Goal: Information Seeking & Learning: Learn about a topic

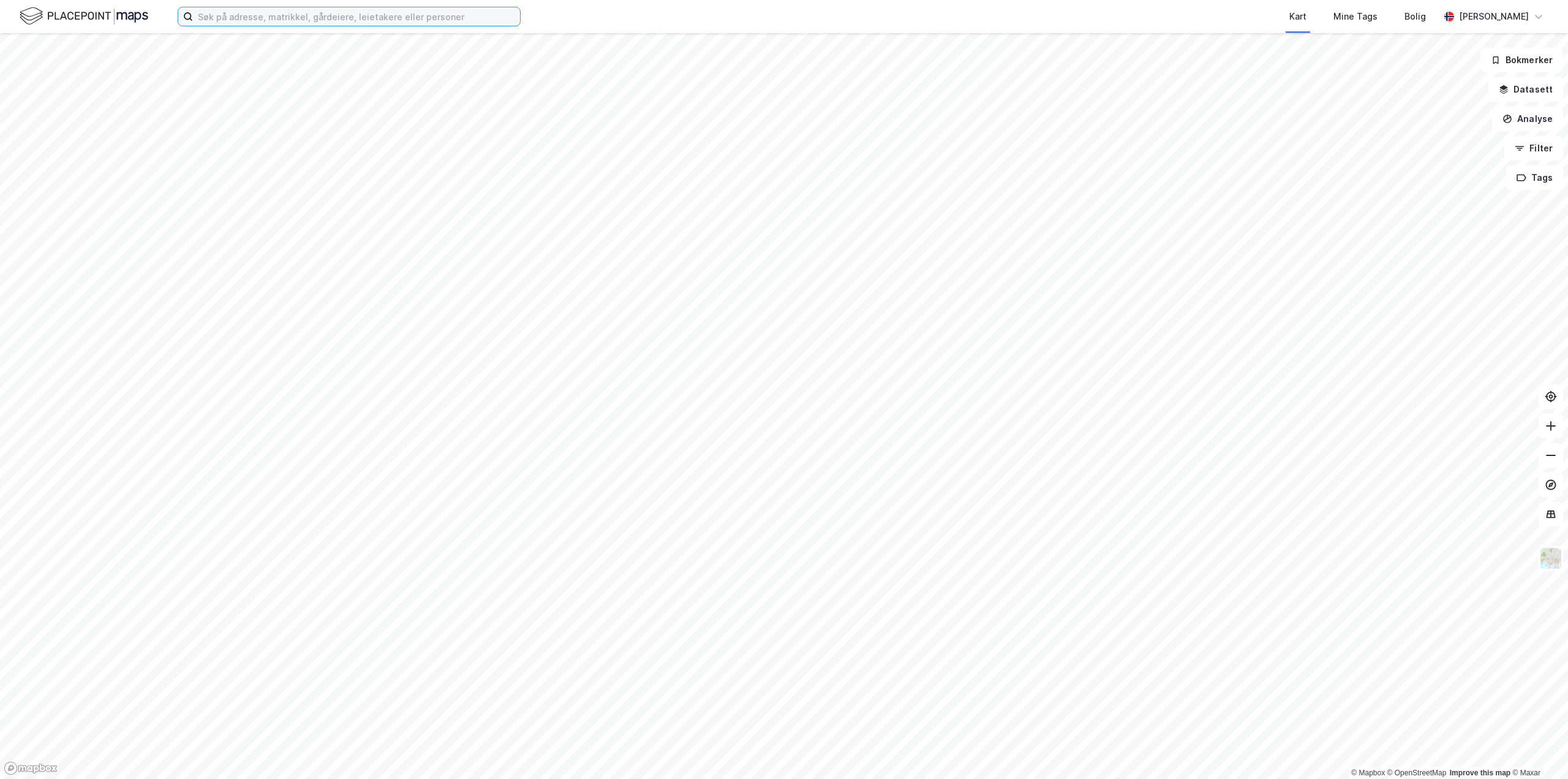
click at [321, 13] on input at bounding box center [356, 16] width 327 height 18
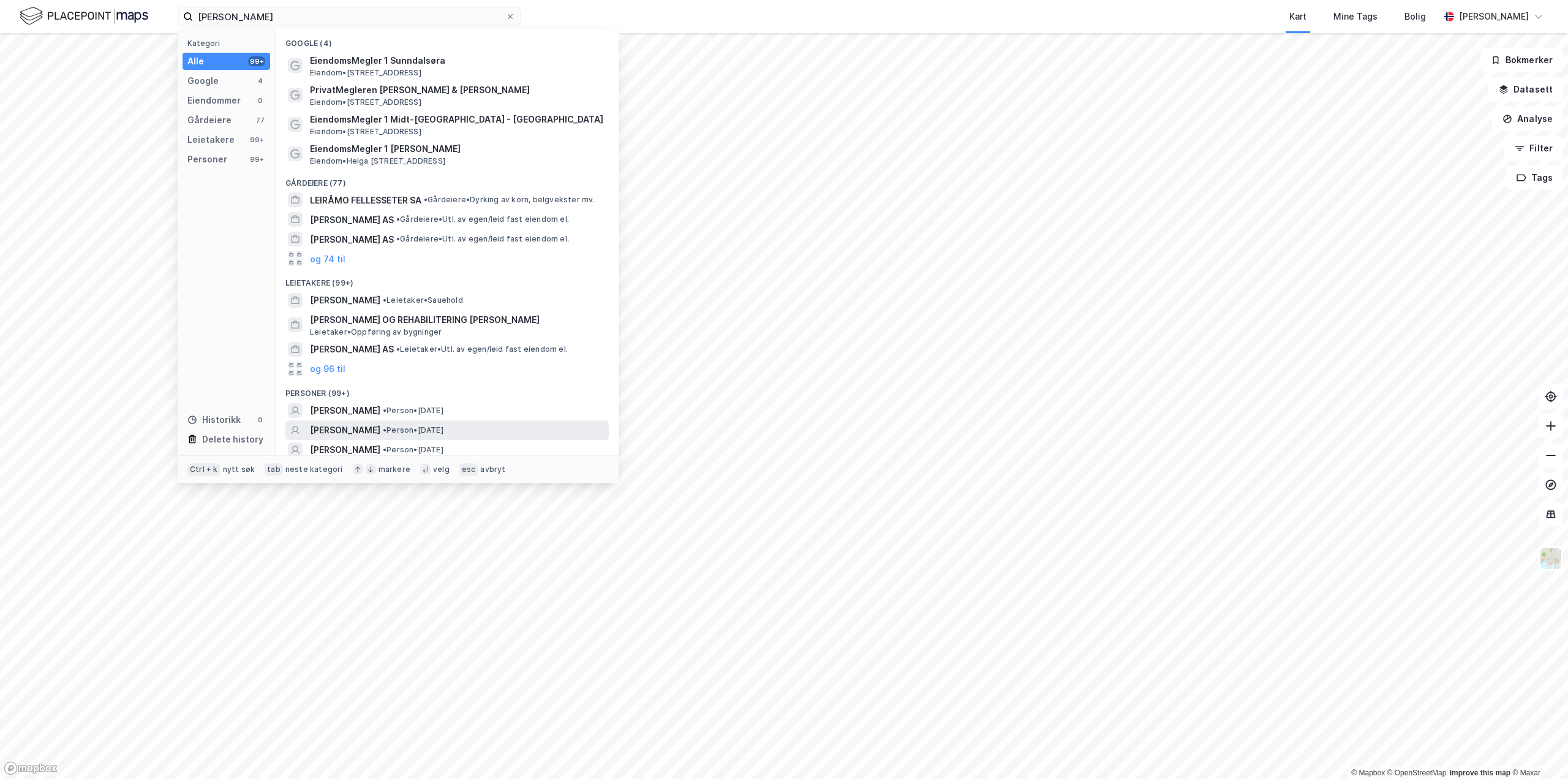
click at [386, 434] on span "•" at bounding box center [384, 430] width 3 height 9
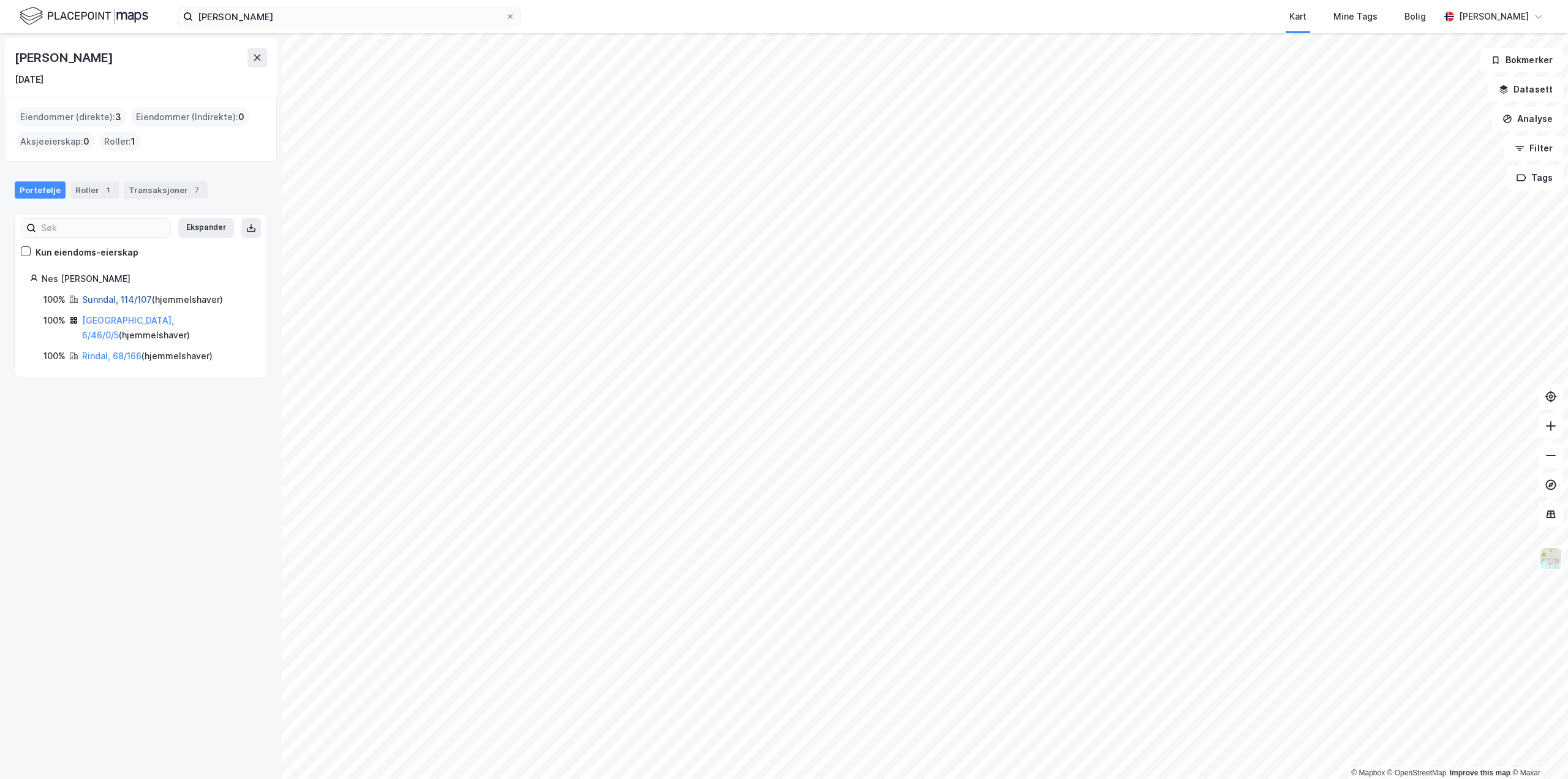
click at [117, 300] on link "Sunndal, 114/107" at bounding box center [117, 299] width 70 height 10
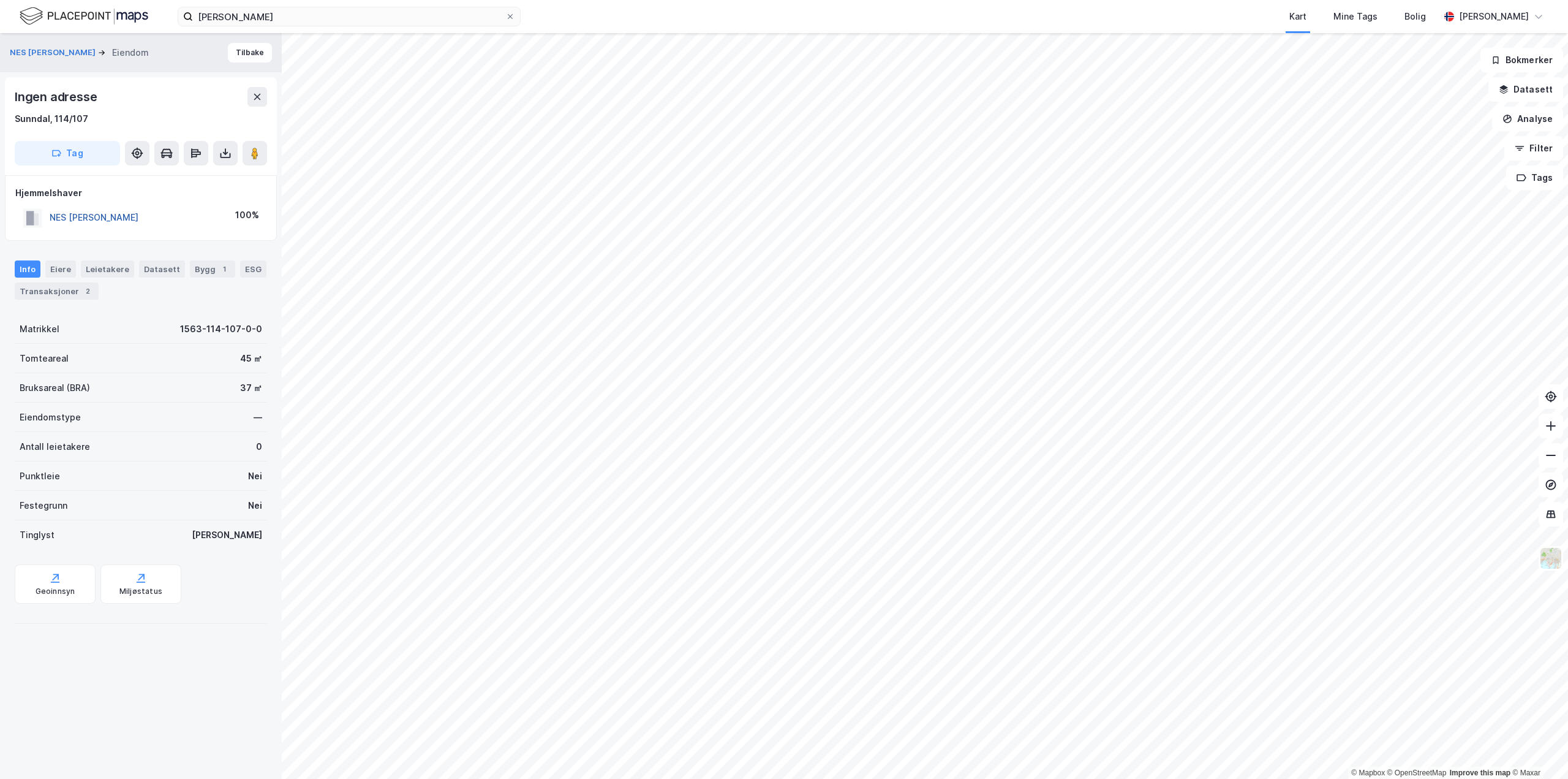
click at [0, 0] on button "NES [PERSON_NAME]" at bounding box center [0, 0] width 0 height 0
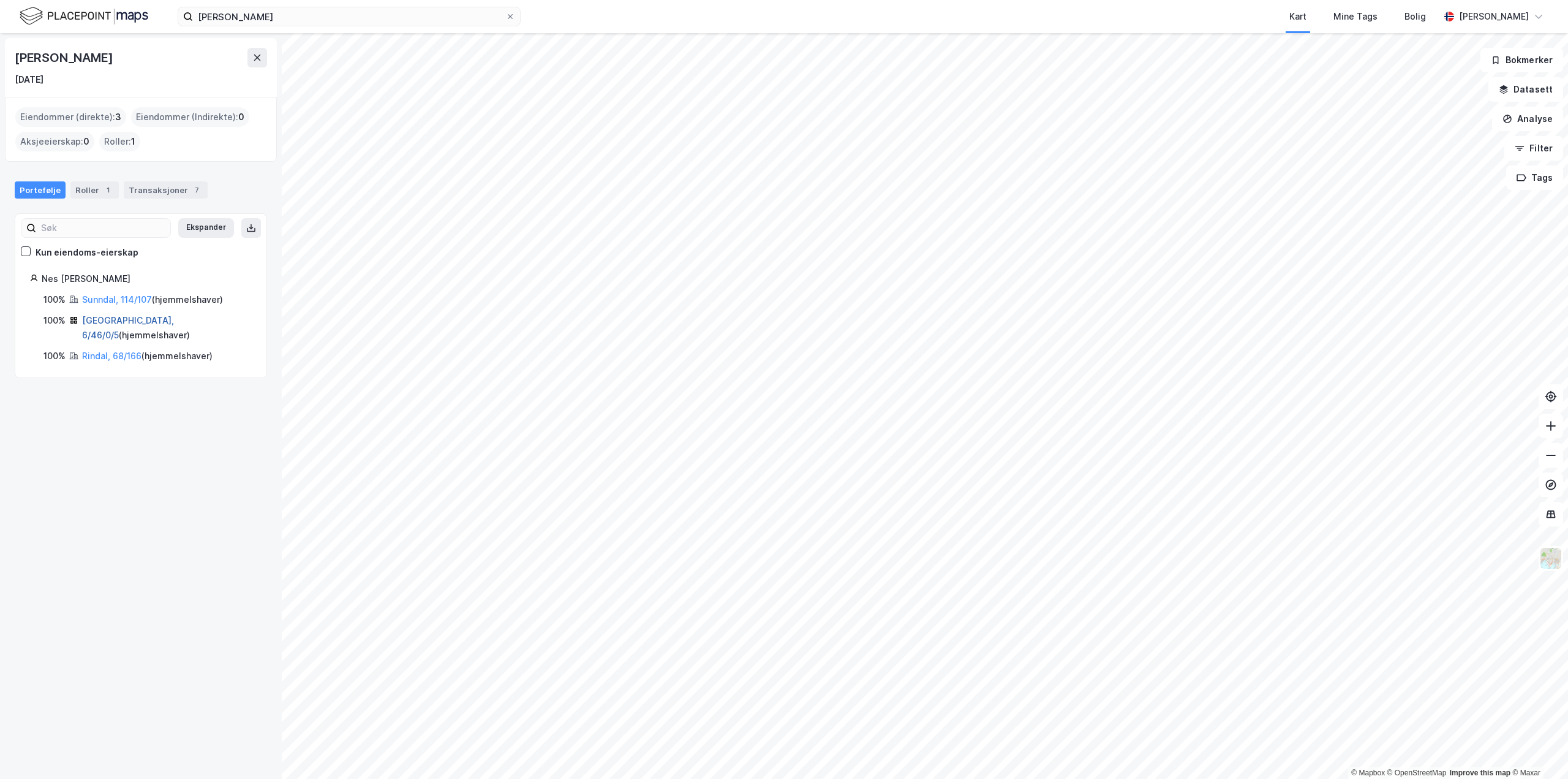
click at [103, 320] on link "[GEOGRAPHIC_DATA], 6/46/0/5" at bounding box center [128, 328] width 92 height 25
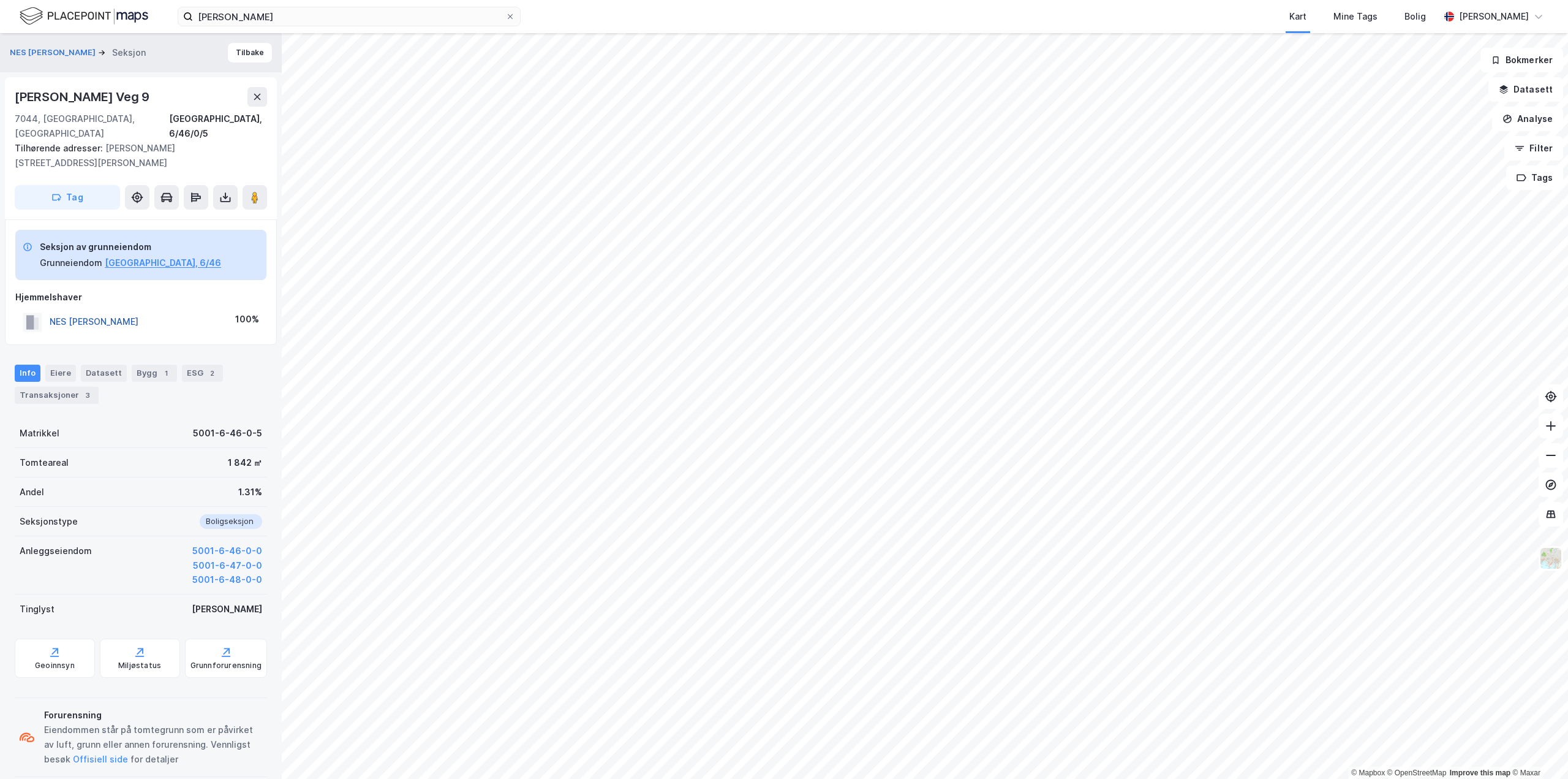
click at [0, 0] on button "NES [PERSON_NAME]" at bounding box center [0, 0] width 0 height 0
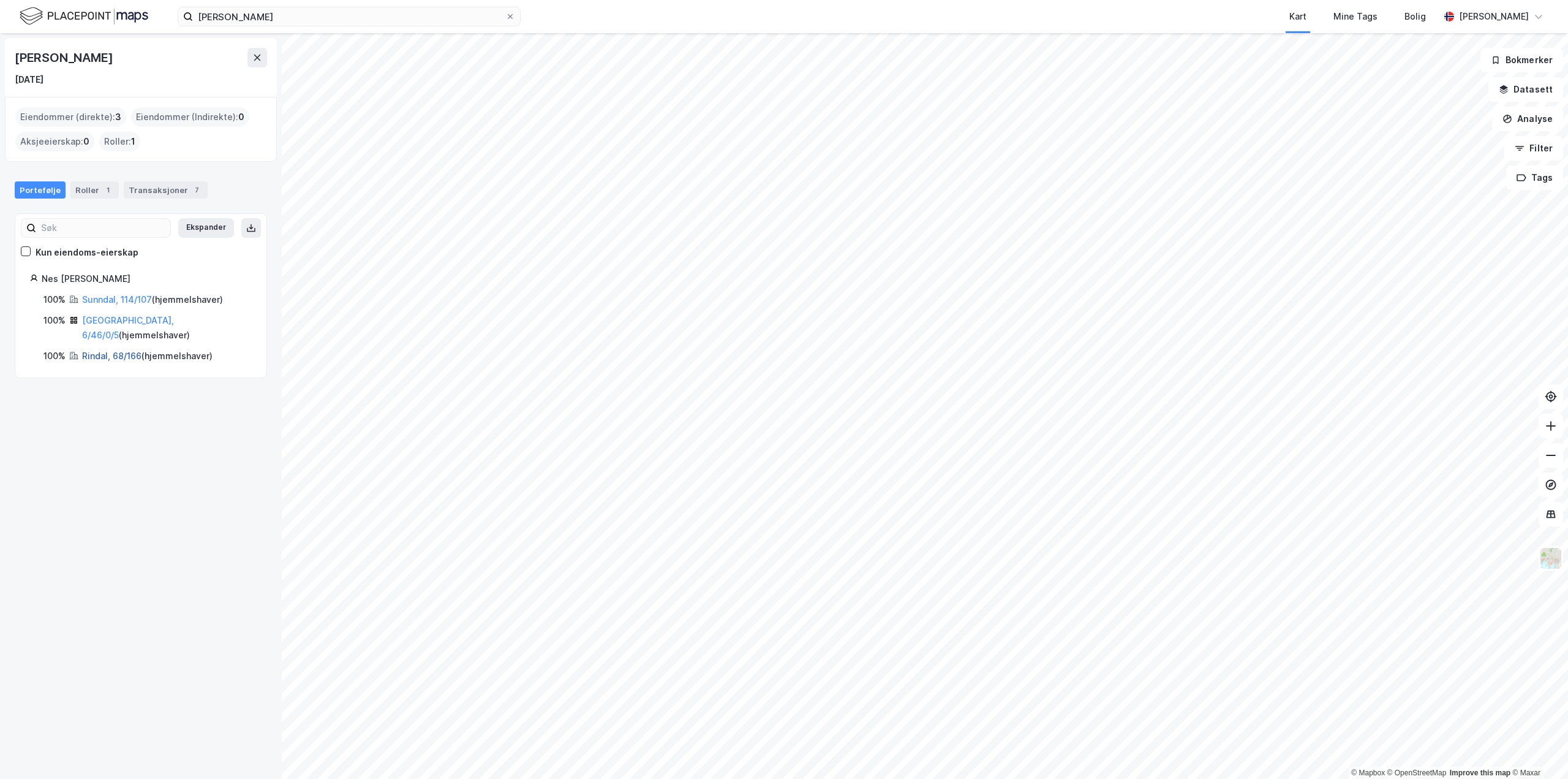
click at [105, 350] on link "Rindal, 68/166" at bounding box center [111, 355] width 59 height 10
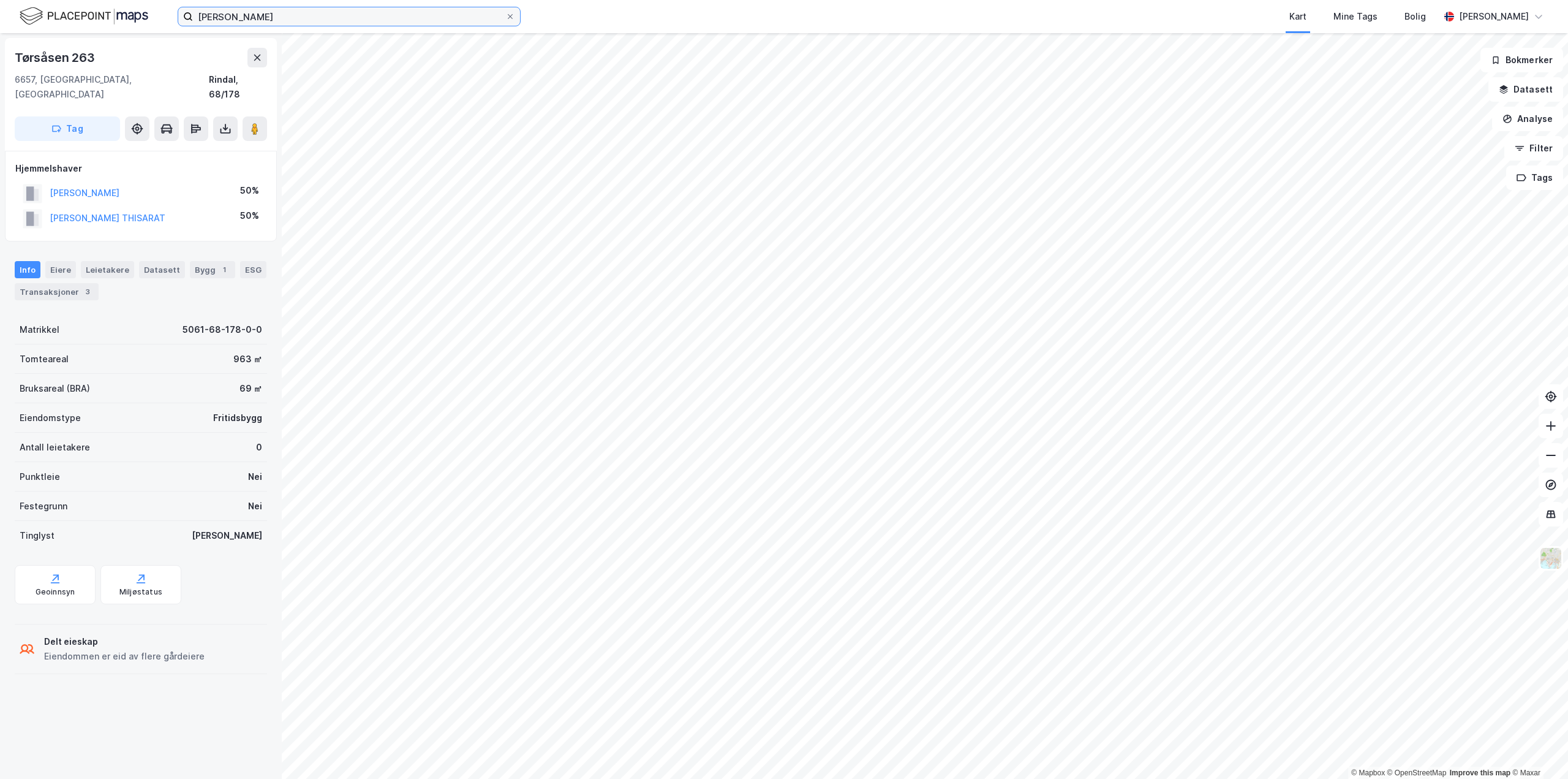
click at [228, 12] on input "[PERSON_NAME]" at bounding box center [349, 16] width 312 height 18
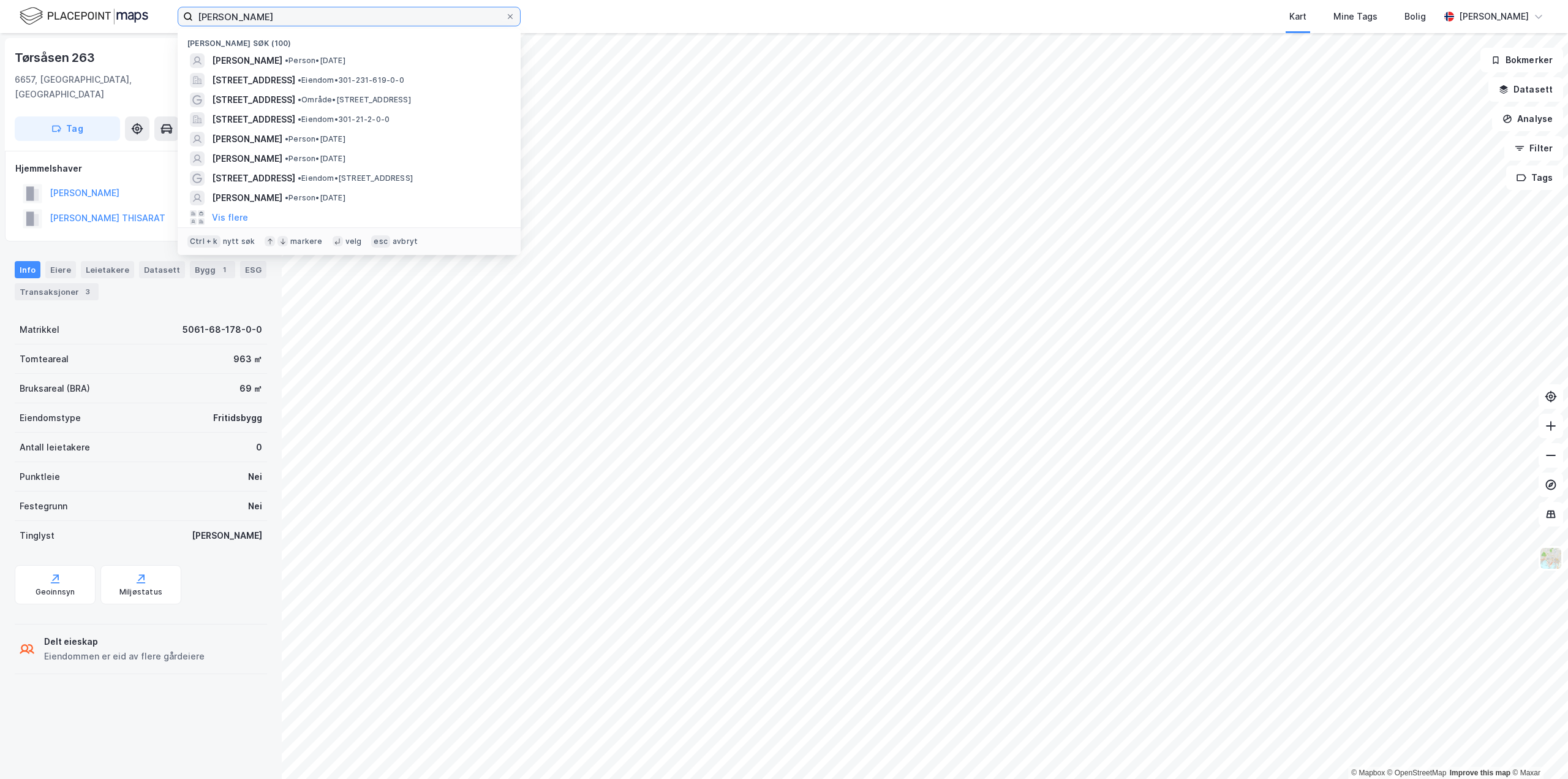
drag, startPoint x: 297, startPoint y: 17, endPoint x: 78, endPoint y: 14, distance: 219.0
click at [78, 14] on div "[PERSON_NAME] søk (100) [PERSON_NAME] • Person • [DATE][STREET_ADDRESS] • Eiend…" at bounding box center [784, 16] width 1568 height 33
type input "d"
click at [241, 136] on span "[PERSON_NAME]" at bounding box center [247, 140] width 70 height 15
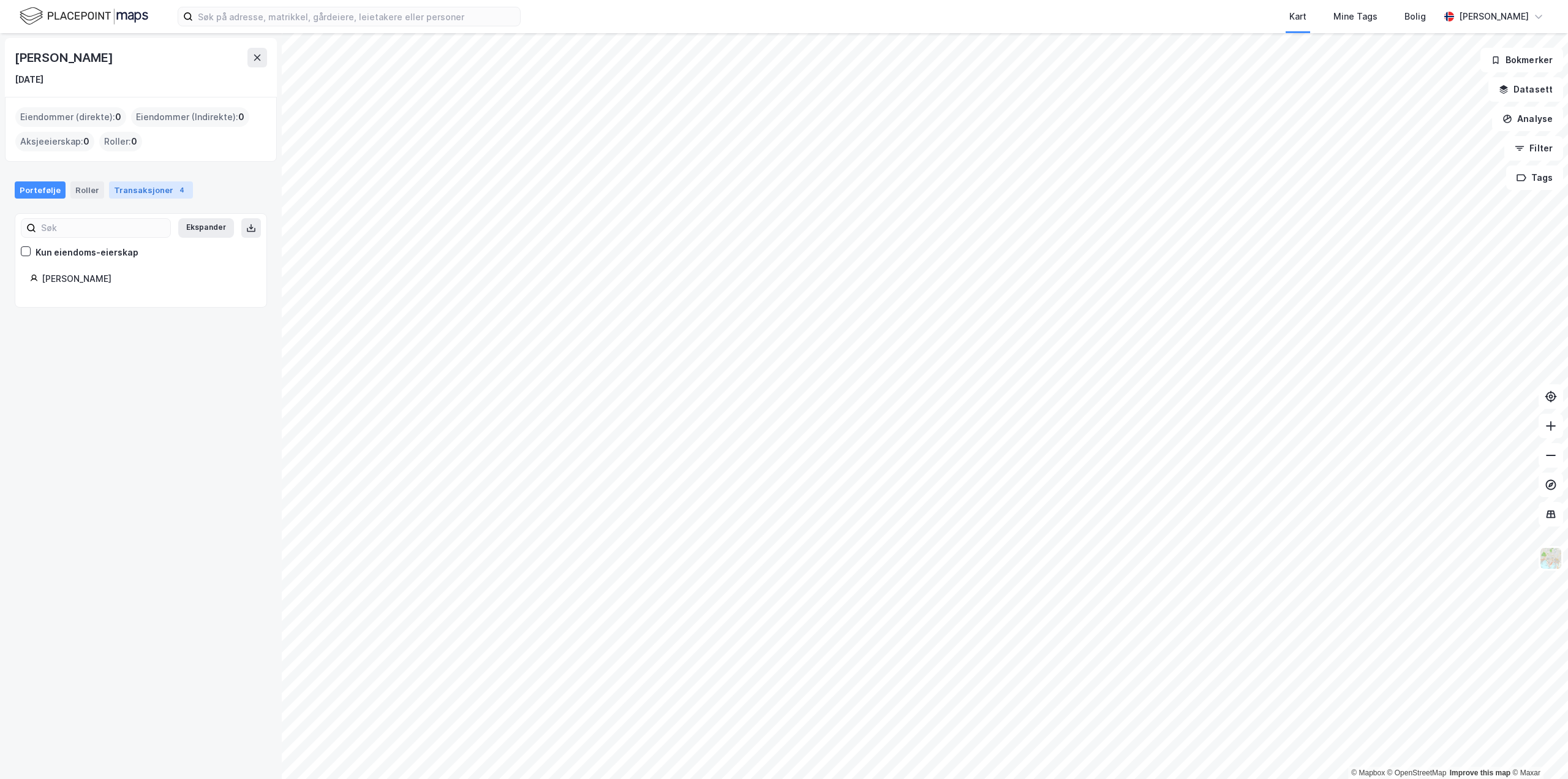
click at [152, 188] on div "Transaksjoner 4" at bounding box center [150, 189] width 84 height 17
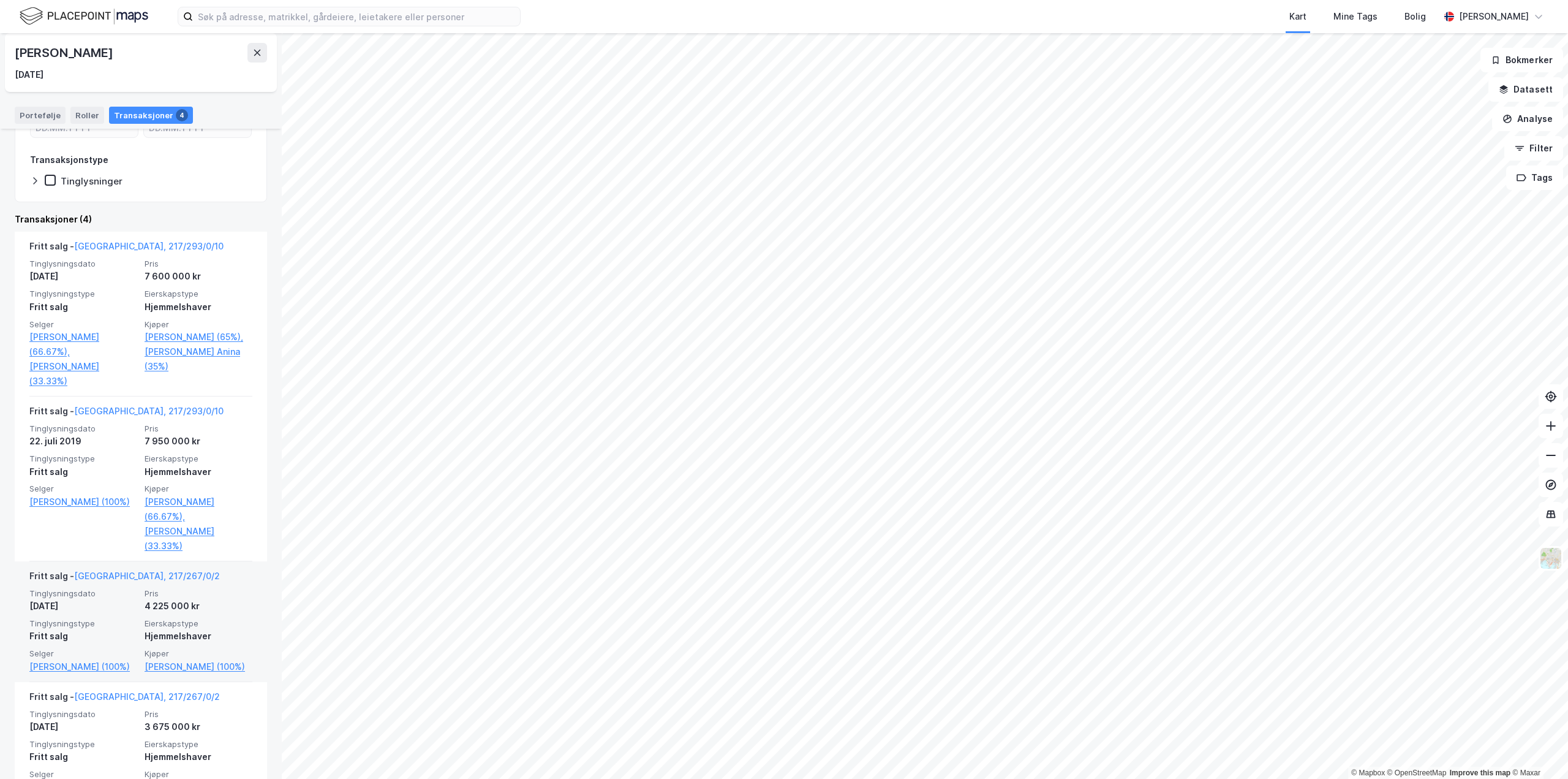
scroll to position [215, 0]
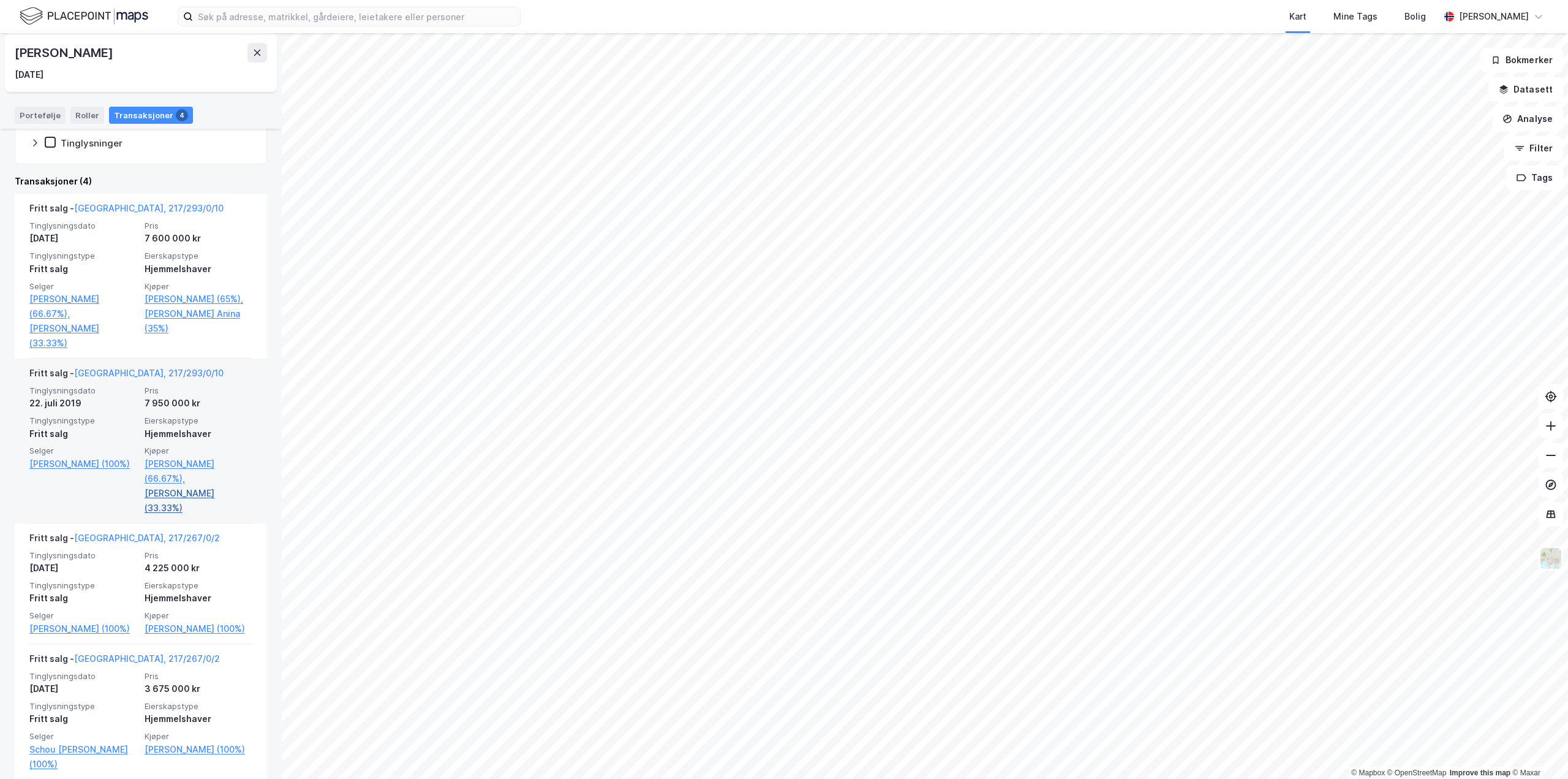
click at [171, 486] on link "[PERSON_NAME] (33.33%)" at bounding box center [198, 500] width 108 height 29
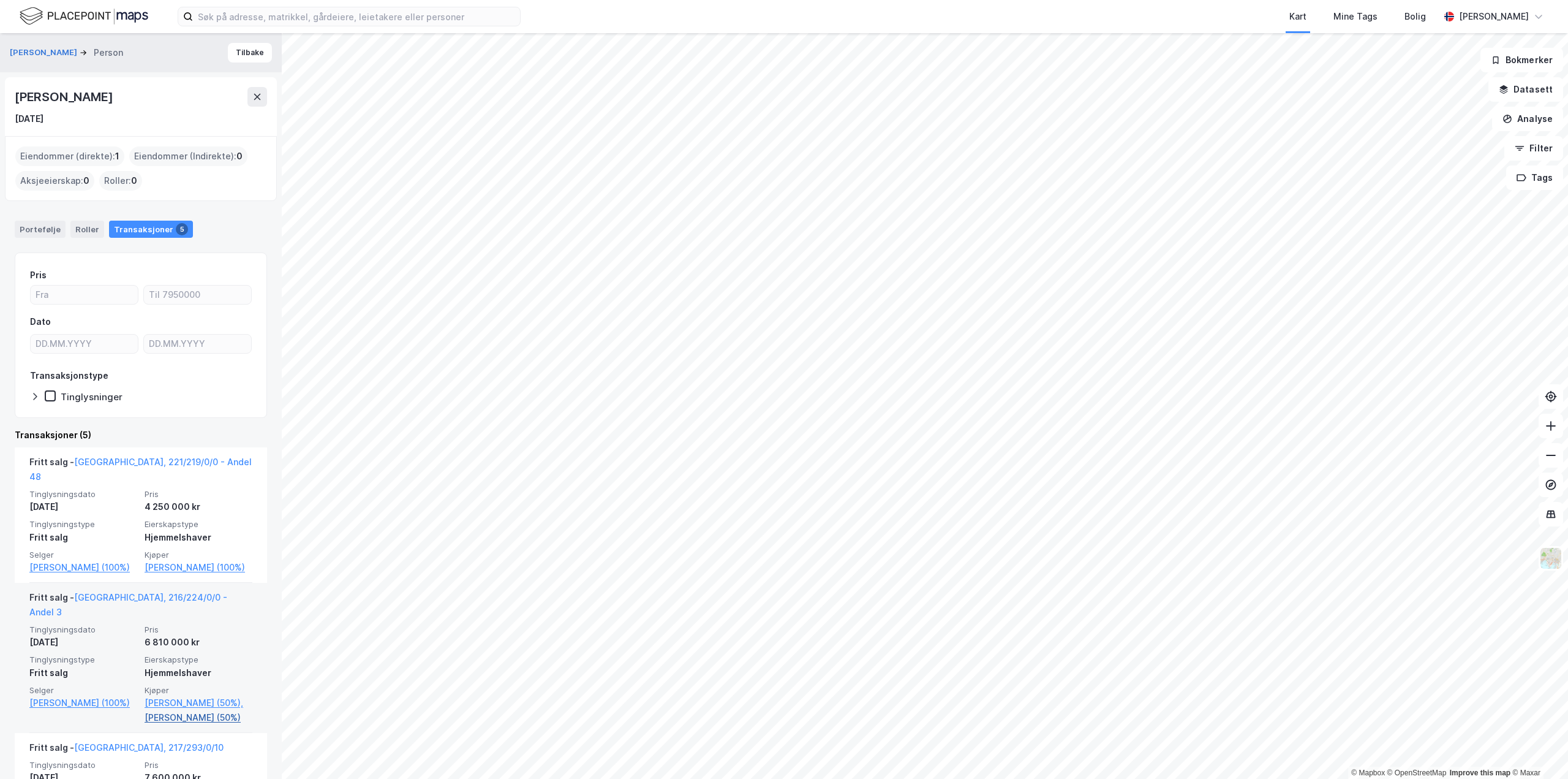
scroll to position [62, 0]
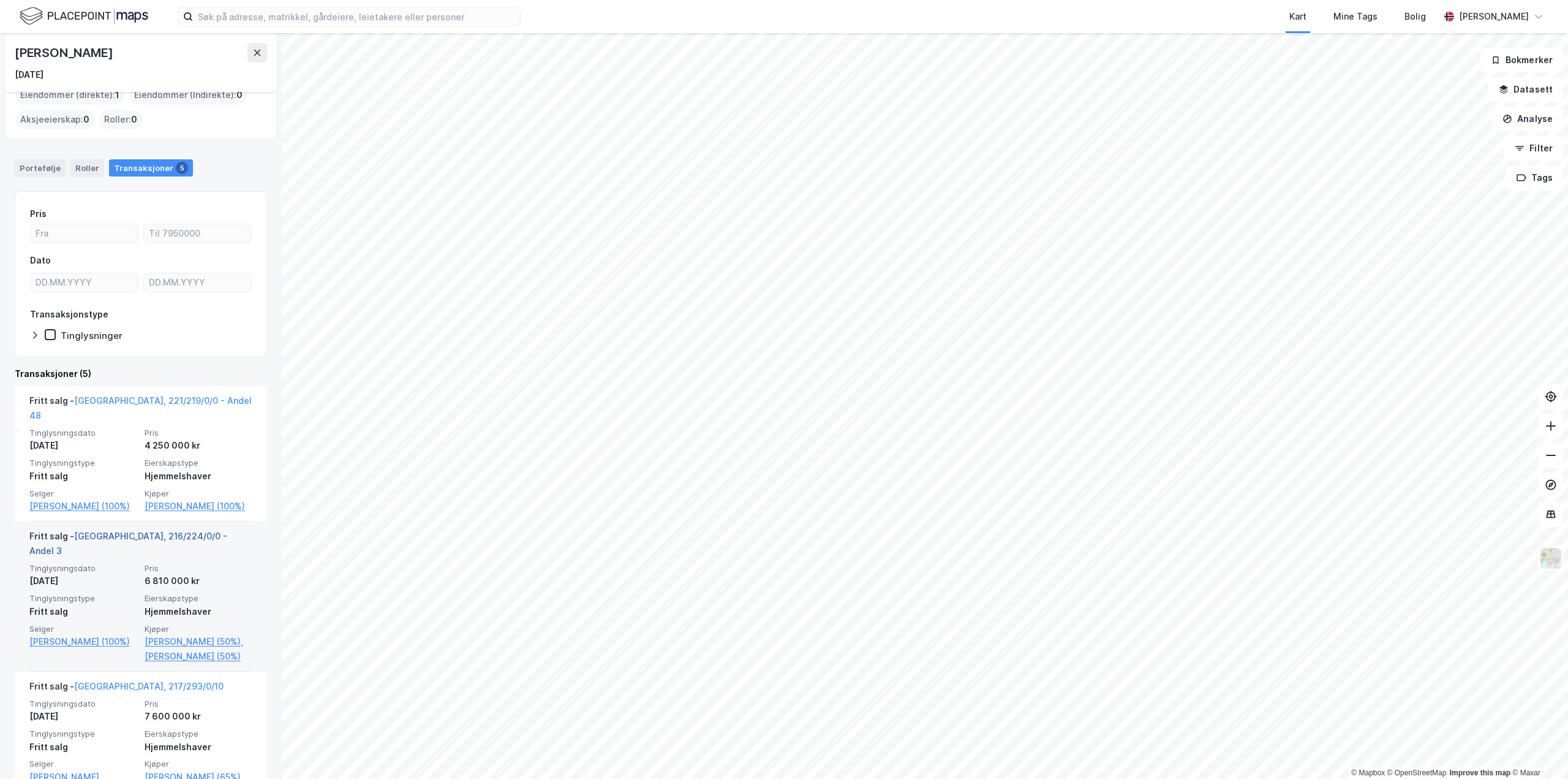
click at [149, 531] on link "[GEOGRAPHIC_DATA], 216/224/0/0 - Andel 3" at bounding box center [128, 543] width 198 height 25
